Goal: Information Seeking & Learning: Understand process/instructions

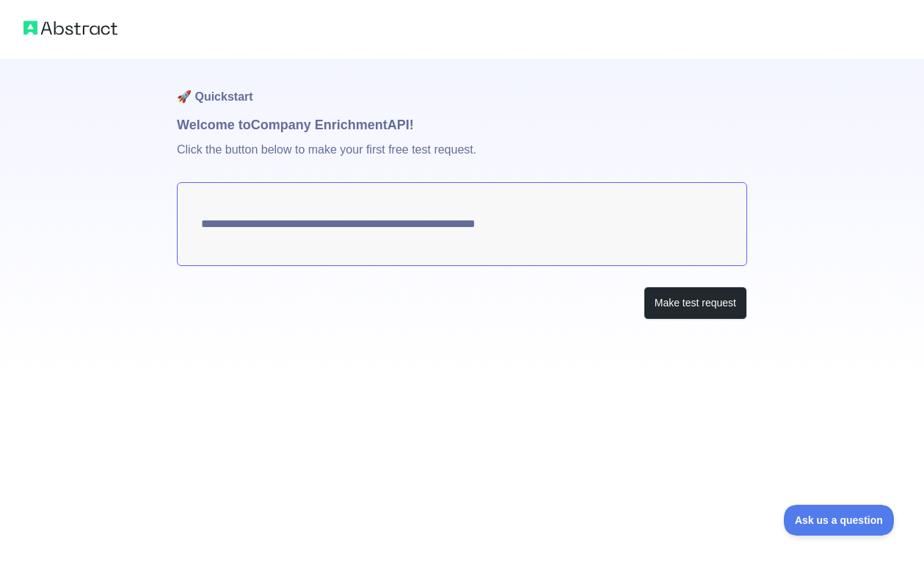
click at [540, 247] on textarea "**********" at bounding box center [462, 224] width 570 height 84
click at [683, 313] on button "Make test request" at bounding box center [696, 302] width 104 height 33
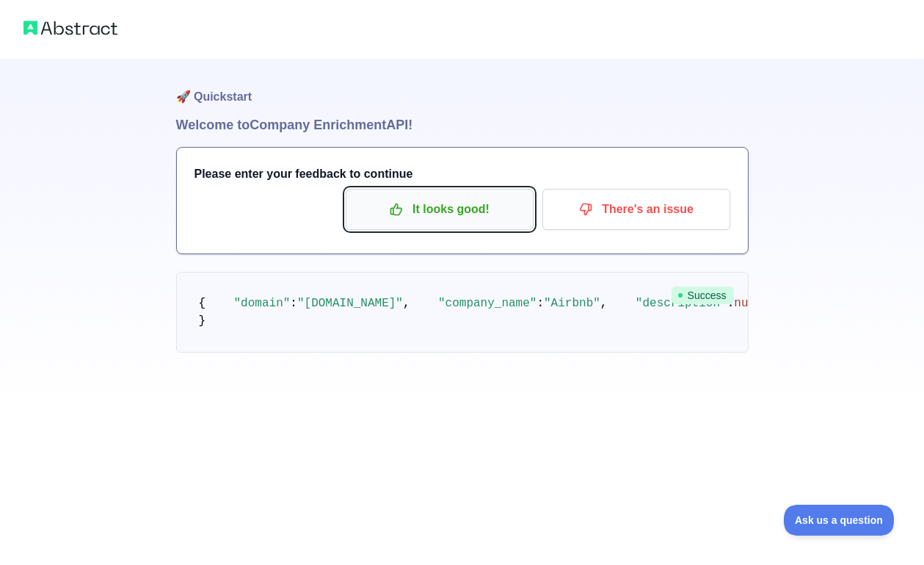
click at [485, 212] on p "It looks good!" at bounding box center [440, 209] width 166 height 25
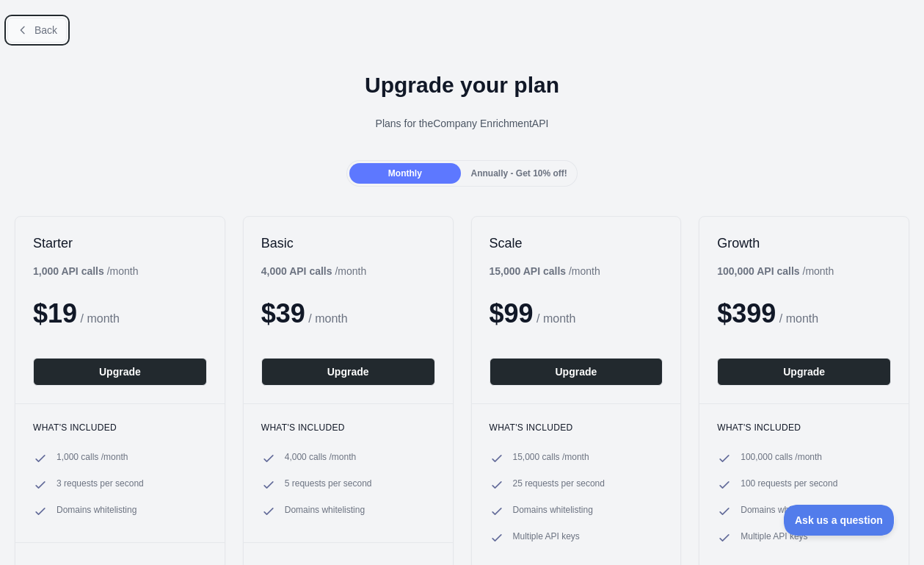
click at [43, 24] on span "Back" at bounding box center [46, 30] width 23 height 12
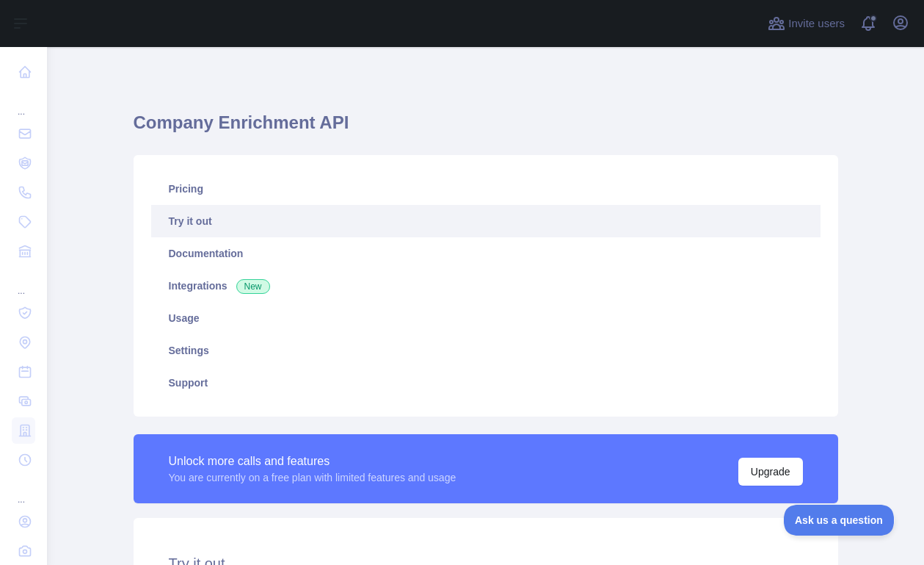
scroll to position [412, 0]
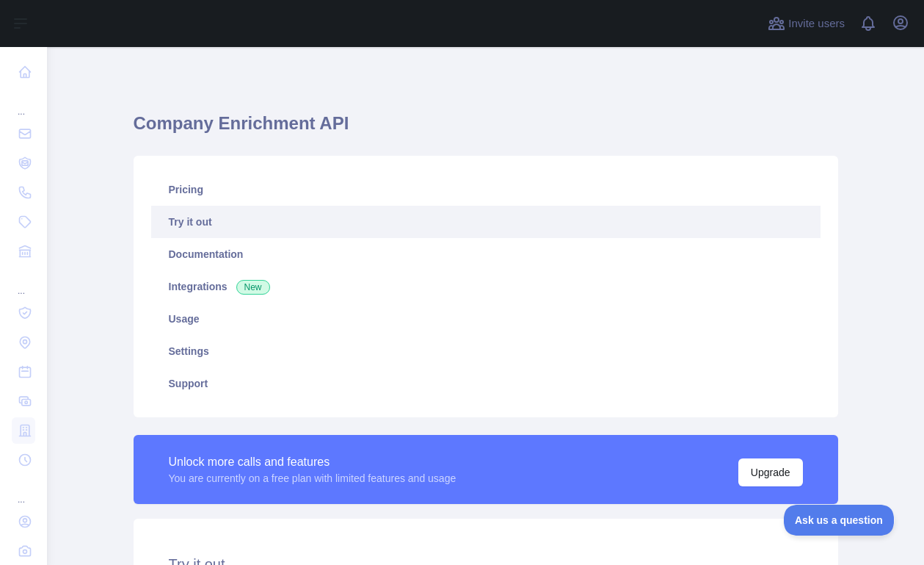
click at [421, 70] on div "**********" at bounding box center [486, 511] width 752 height 929
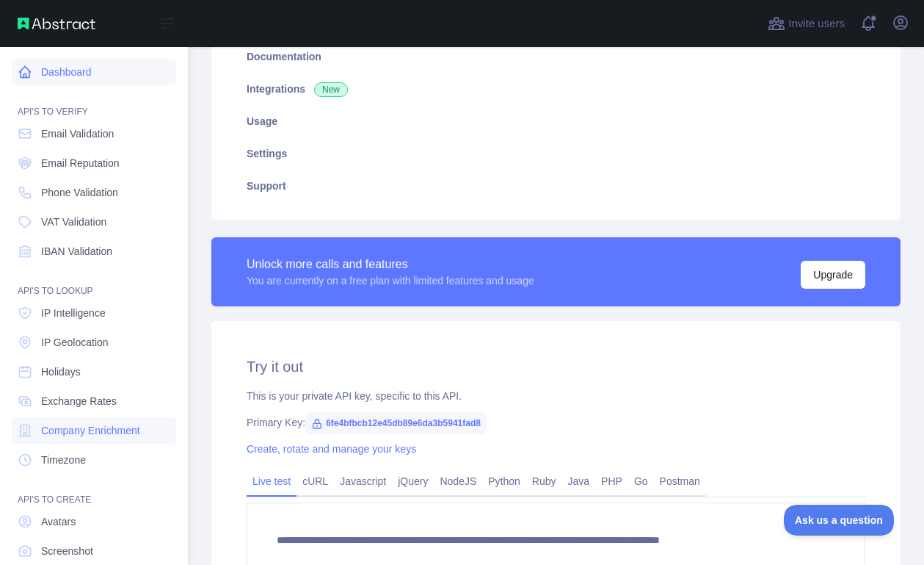
click at [82, 70] on link "Dashboard" at bounding box center [94, 72] width 164 height 26
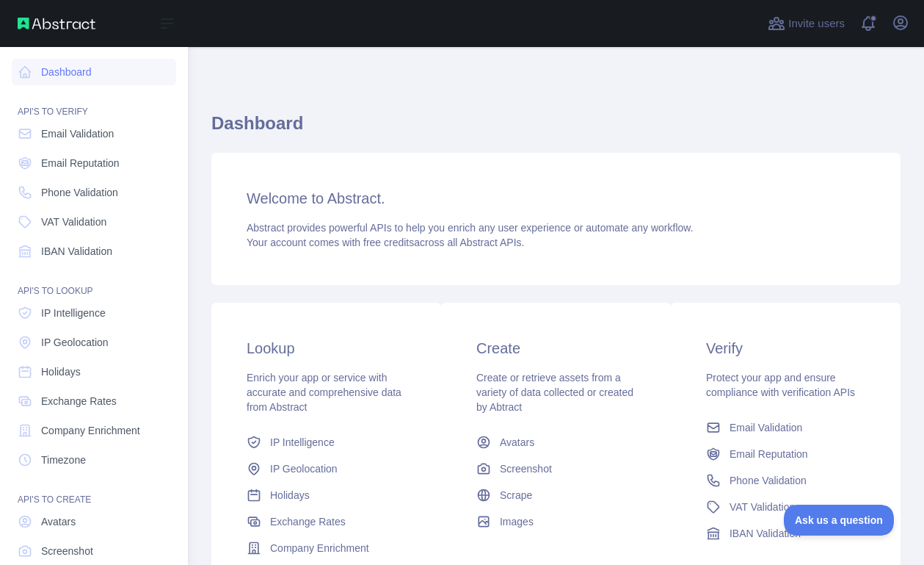
click at [42, 34] on div "Open sidebar" at bounding box center [94, 23] width 188 height 47
click at [25, 23] on img at bounding box center [57, 24] width 78 height 12
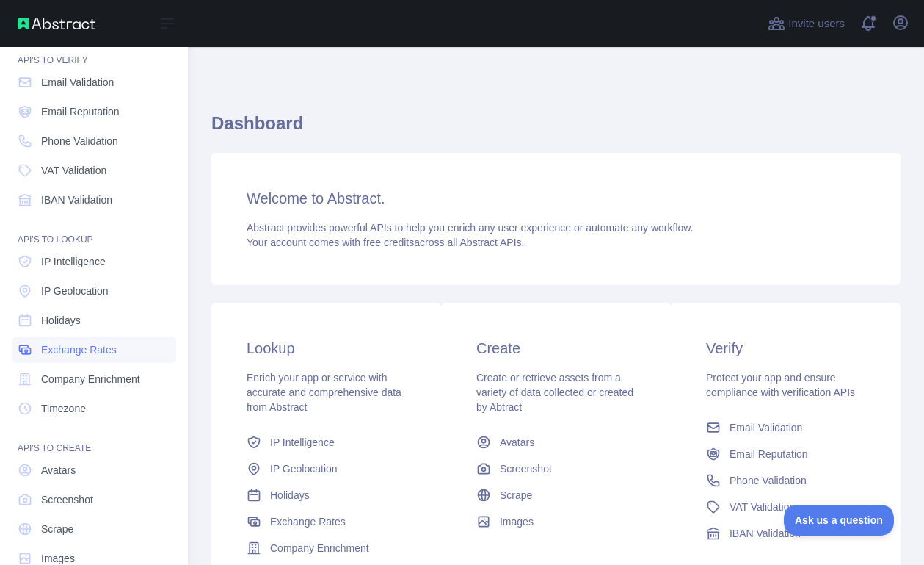
scroll to position [81, 0]
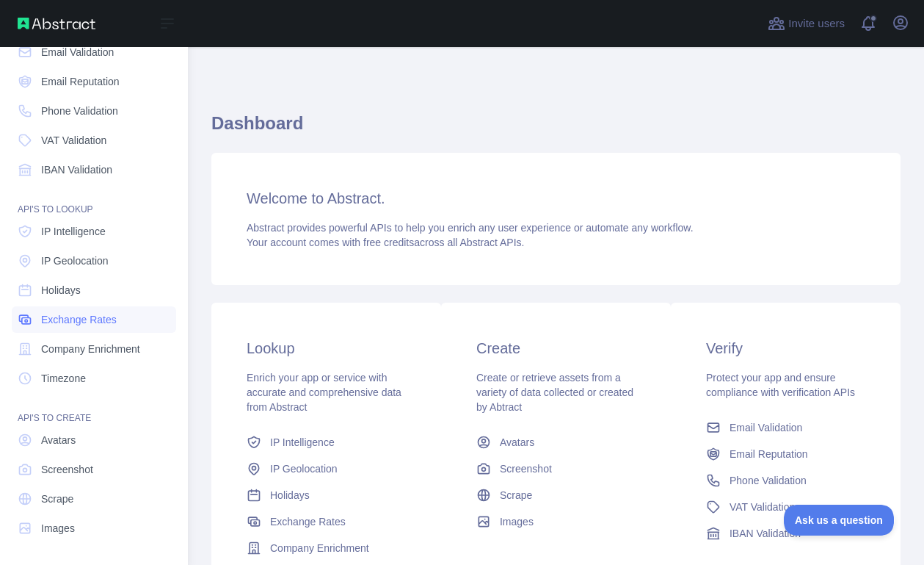
click at [97, 341] on span "Company Enrichment" at bounding box center [90, 348] width 99 height 15
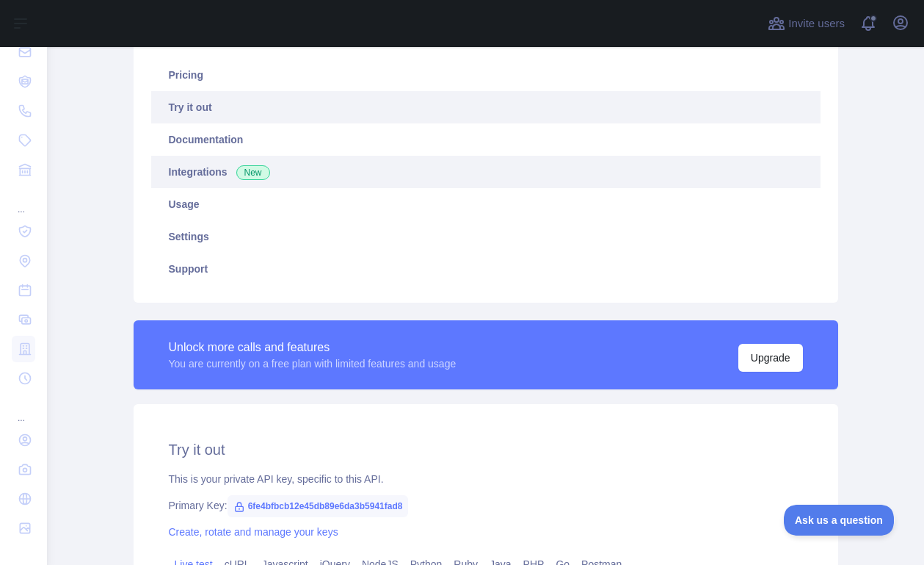
scroll to position [115, 0]
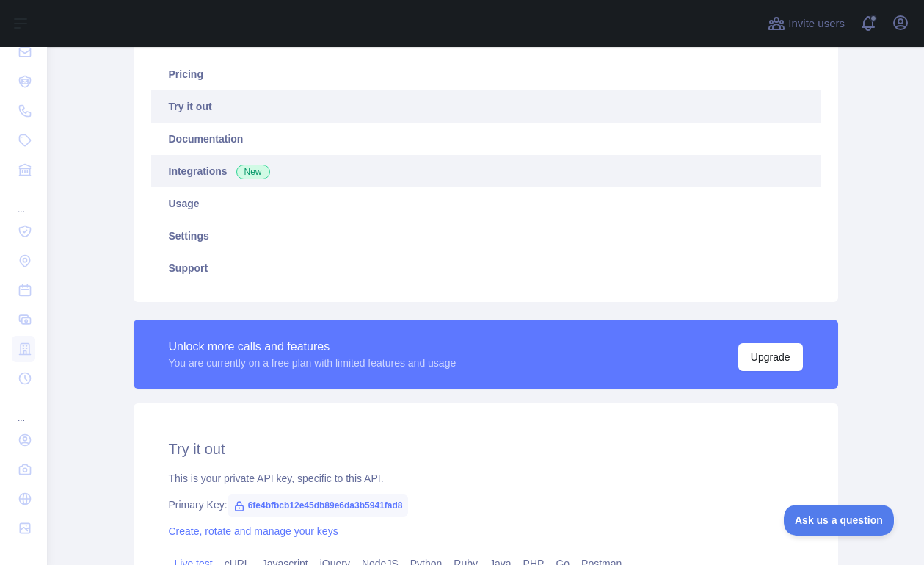
click at [219, 178] on link "Integrations New" at bounding box center [486, 171] width 670 height 32
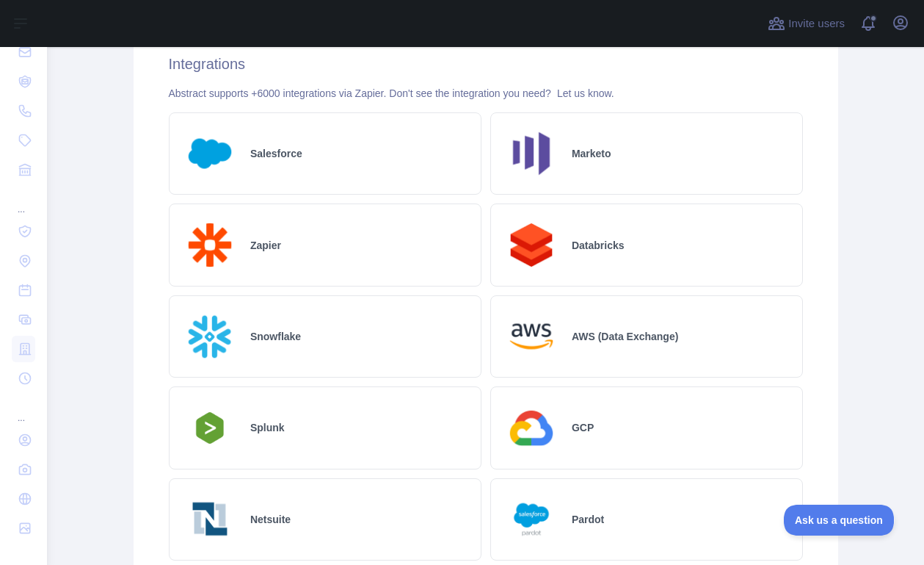
scroll to position [509, 0]
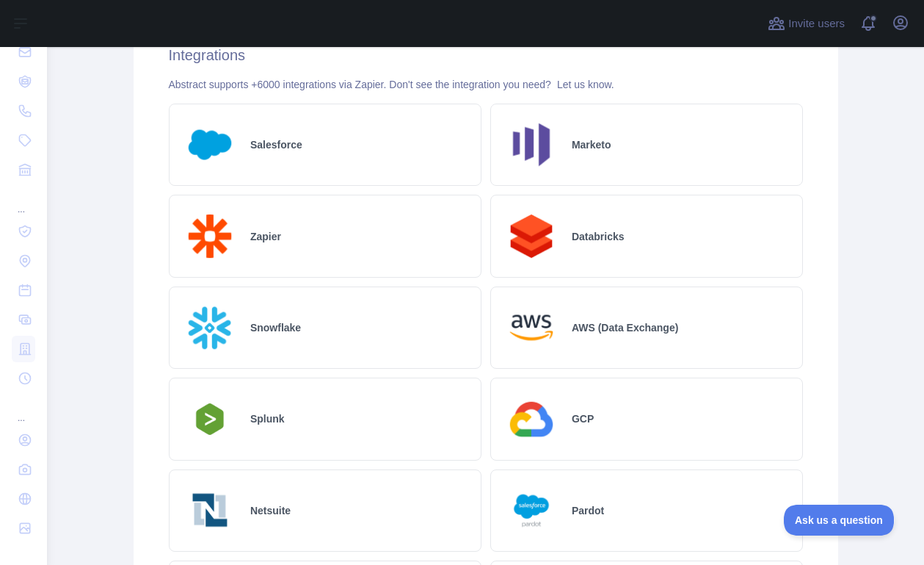
click at [351, 240] on div "Zapier" at bounding box center [325, 236] width 313 height 82
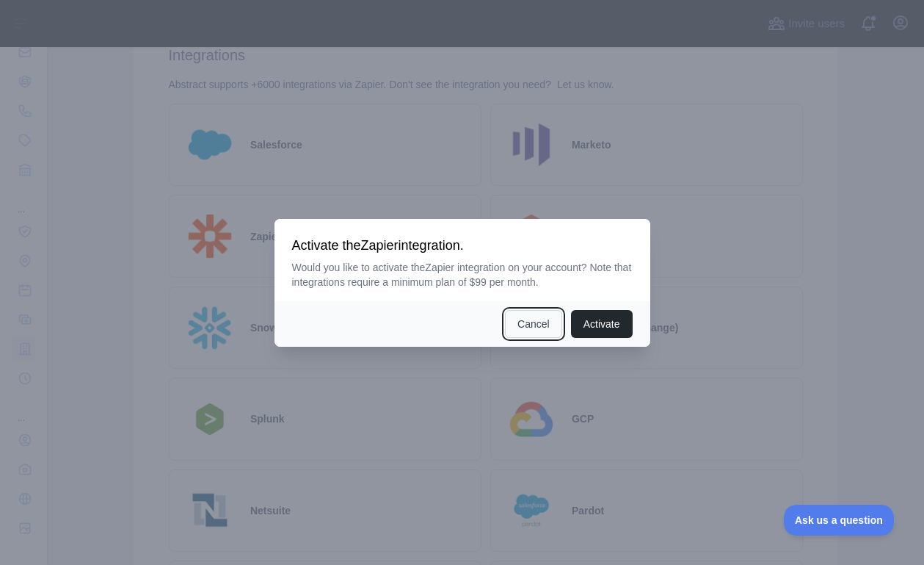
click at [539, 327] on button "Cancel" at bounding box center [533, 324] width 57 height 28
